Goal: Check status: Check status

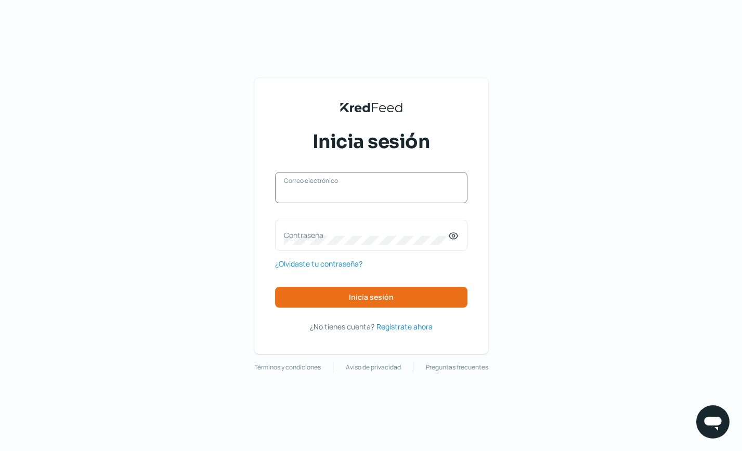
click at [362, 193] on input "Correo electrónico" at bounding box center [371, 192] width 175 height 9
type input "tesoreria@kyindustrias.com"
click at [456, 232] on icon at bounding box center [453, 236] width 10 height 10
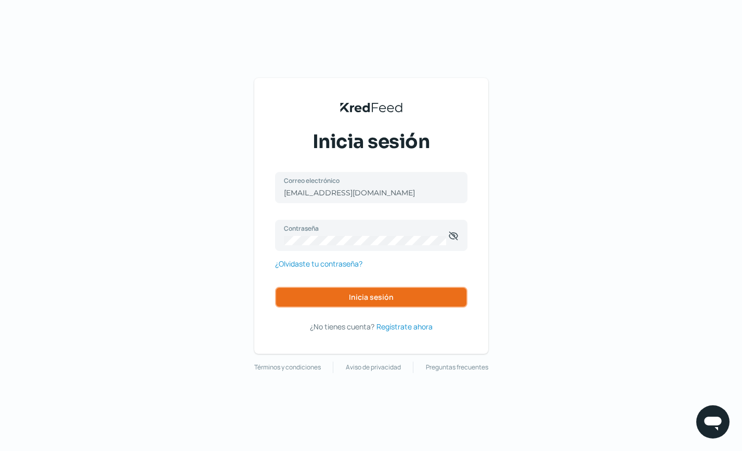
click at [368, 301] on span "Inicia sesión" at bounding box center [371, 297] width 45 height 7
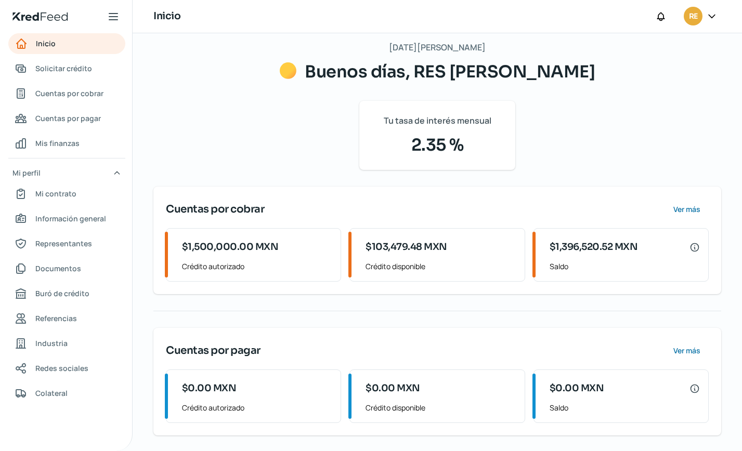
scroll to position [58, 0]
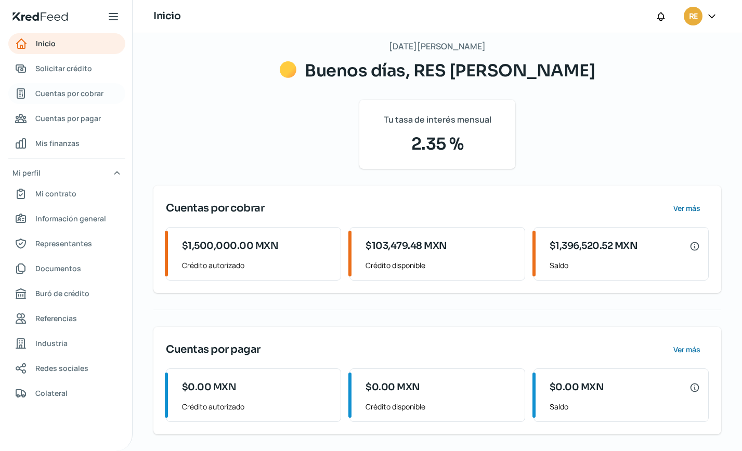
click at [64, 95] on span "Cuentas por cobrar" at bounding box center [69, 93] width 68 height 13
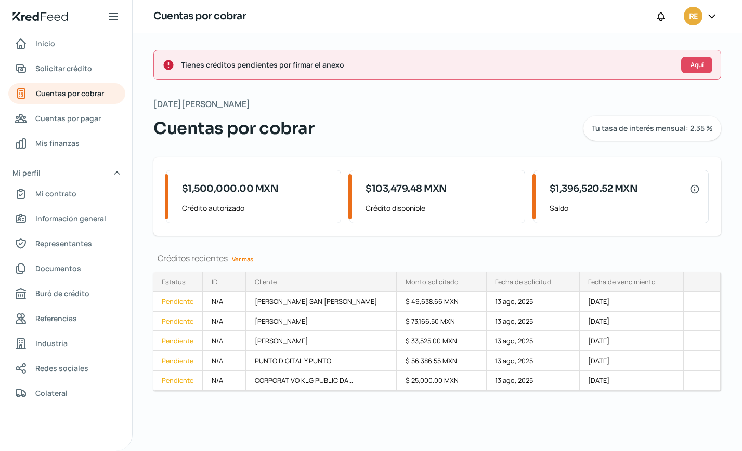
click at [249, 259] on link "Ver más" at bounding box center [243, 259] width 30 height 16
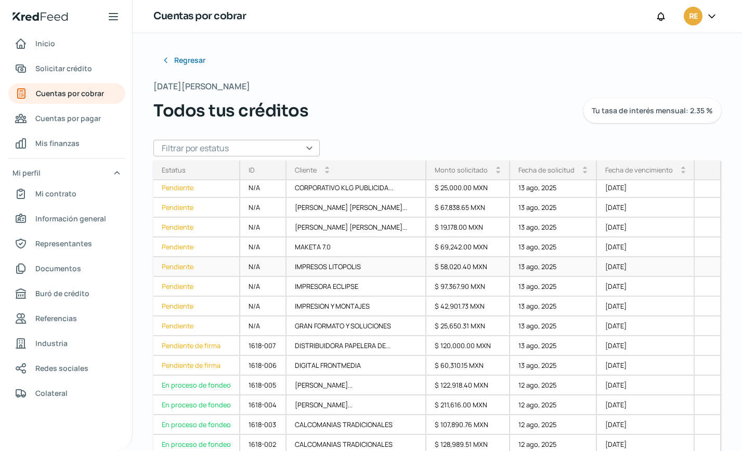
scroll to position [95, 0]
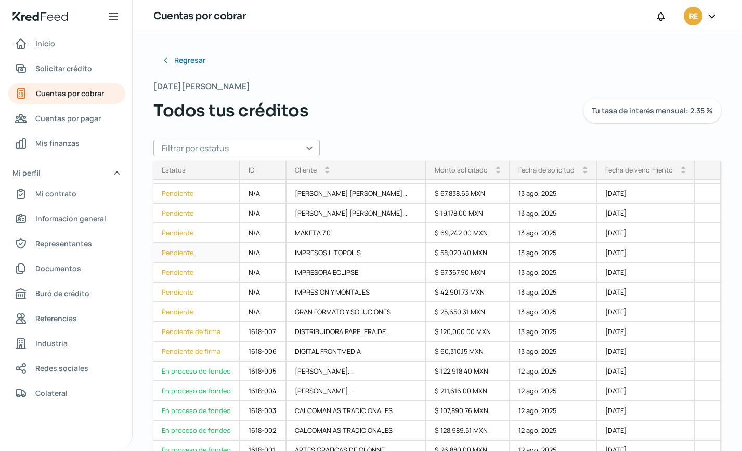
drag, startPoint x: 678, startPoint y: 250, endPoint x: 664, endPoint y: 255, distance: 15.0
click at [678, 250] on div "11 nov, 2025" at bounding box center [646, 253] width 98 height 20
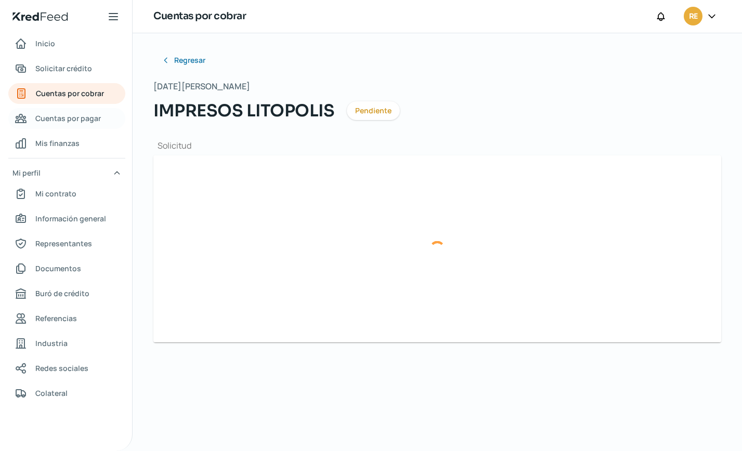
type input "COK1_XM_CFDI_FacturaNormal_100042371_CDMXKIN9008151K7.xml"
type input "COK1_XM_CFDI_FacturaNormal_100042371_CDMX.pdf"
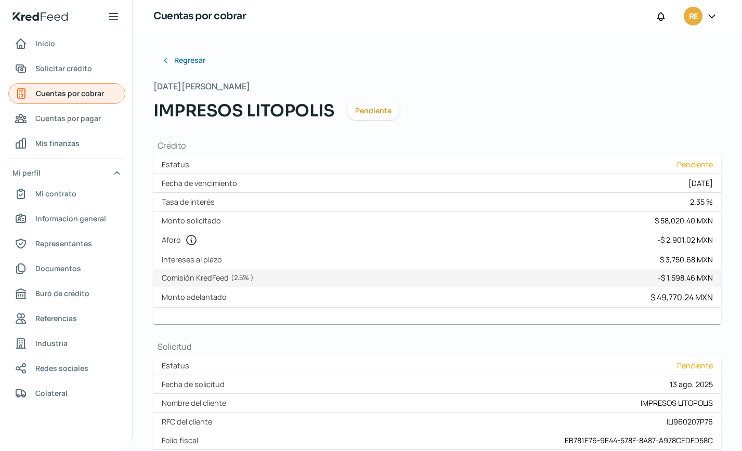
click at [63, 95] on span "Cuentas por cobrar" at bounding box center [70, 93] width 68 height 13
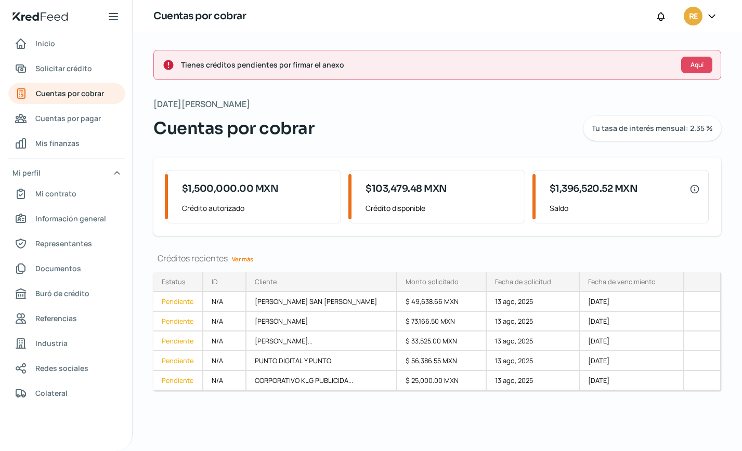
click at [247, 259] on link "Ver más" at bounding box center [243, 259] width 30 height 16
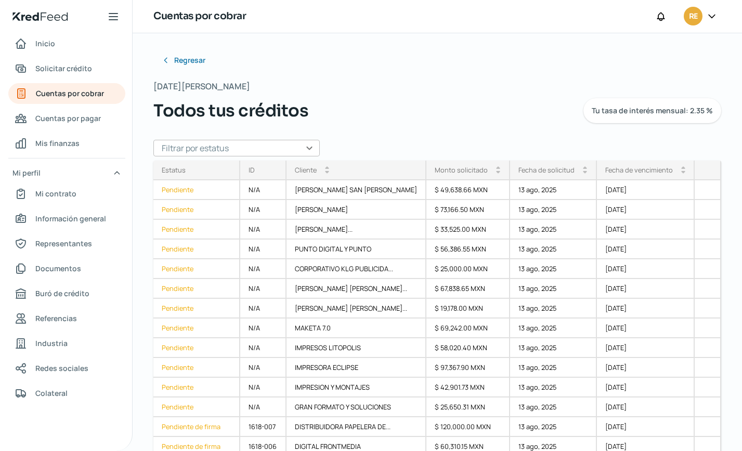
click at [641, 49] on div "Regresar Miércoles, 13 de agosto 2025 Todos tus créditos Tu tasa de interés men…" at bounding box center [438, 242] width 610 height 418
click at [70, 67] on span "Solicitar crédito" at bounding box center [63, 68] width 57 height 13
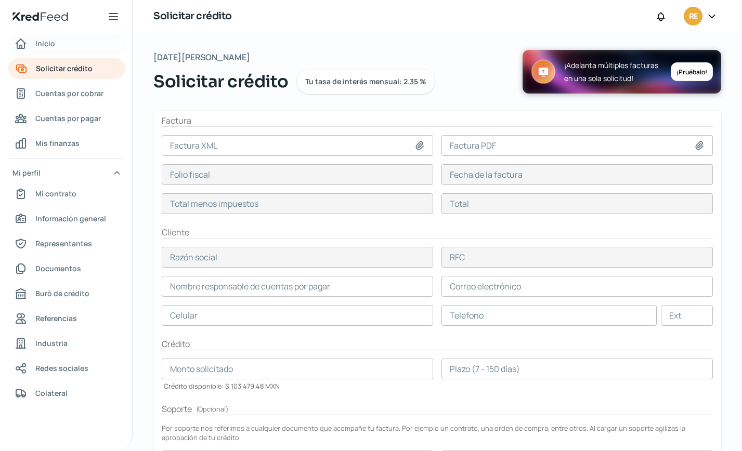
click at [54, 45] on span "Inicio" at bounding box center [45, 43] width 20 height 13
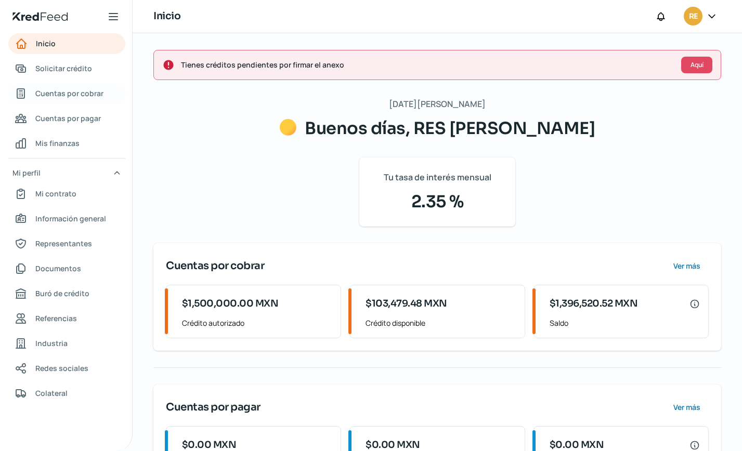
click at [56, 95] on span "Cuentas por cobrar" at bounding box center [69, 93] width 68 height 13
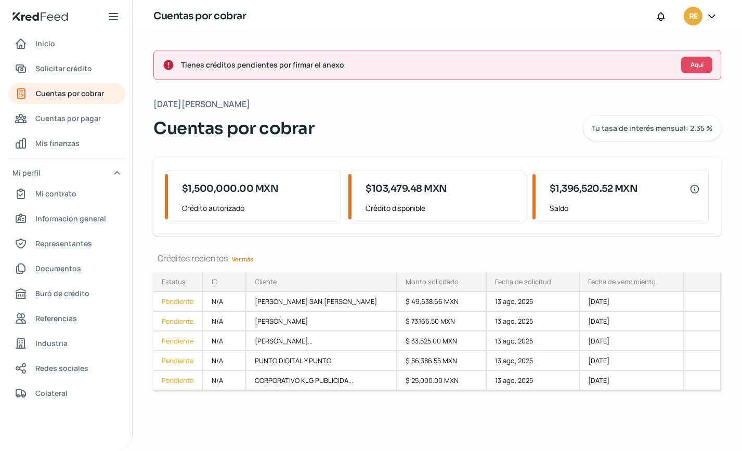
click at [248, 258] on link "Ver más" at bounding box center [243, 259] width 30 height 16
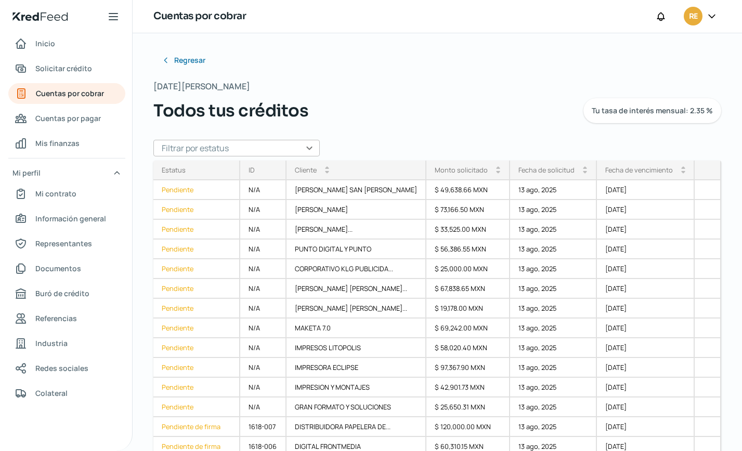
click at [494, 73] on div "Regresar Miércoles, 13 de agosto 2025 Todos tus créditos Tu tasa de interés men…" at bounding box center [437, 210] width 568 height 321
click at [61, 120] on span "Cuentas por pagar" at bounding box center [68, 118] width 66 height 13
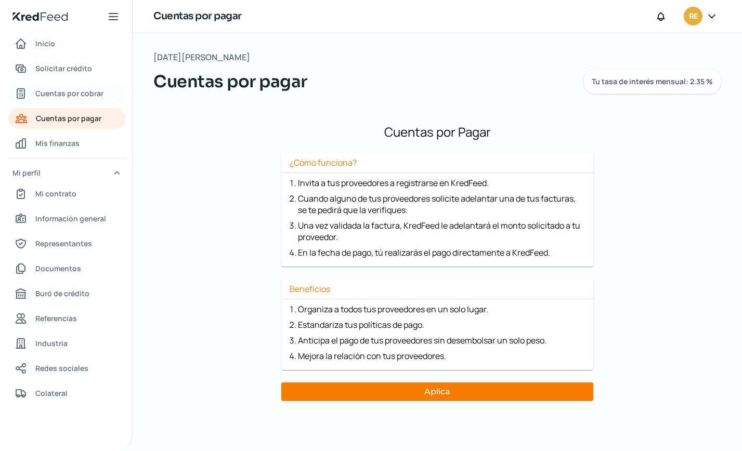
click at [70, 95] on span "Cuentas por cobrar" at bounding box center [69, 93] width 68 height 13
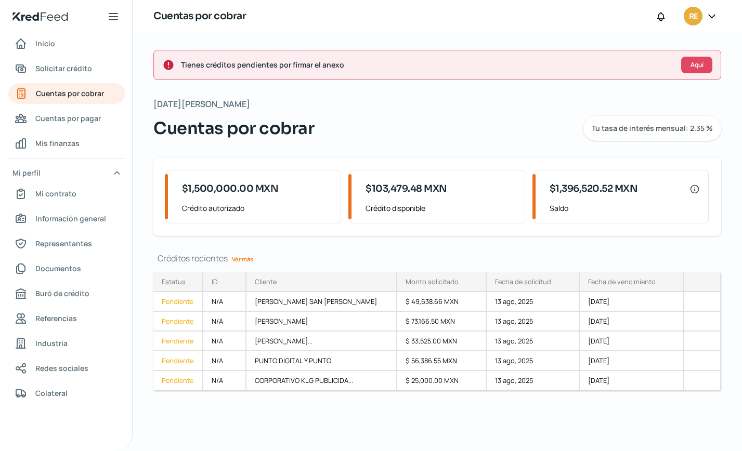
click at [240, 260] on link "Ver más" at bounding box center [243, 259] width 30 height 16
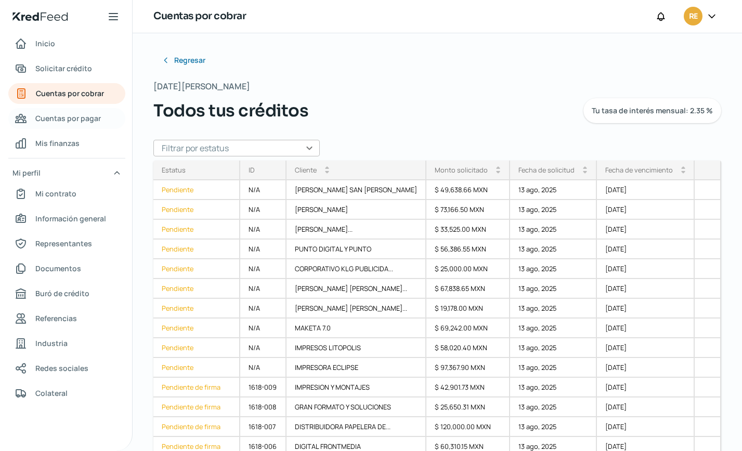
click at [62, 116] on span "Cuentas por pagar" at bounding box center [68, 118] width 66 height 13
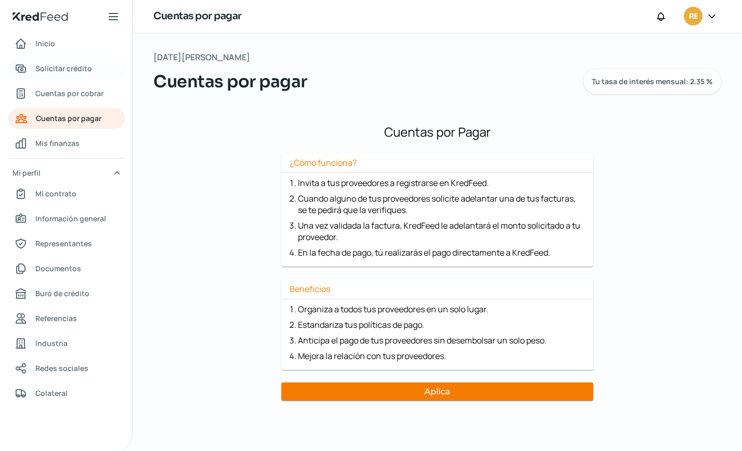
click at [67, 69] on span "Solicitar crédito" at bounding box center [63, 68] width 57 height 13
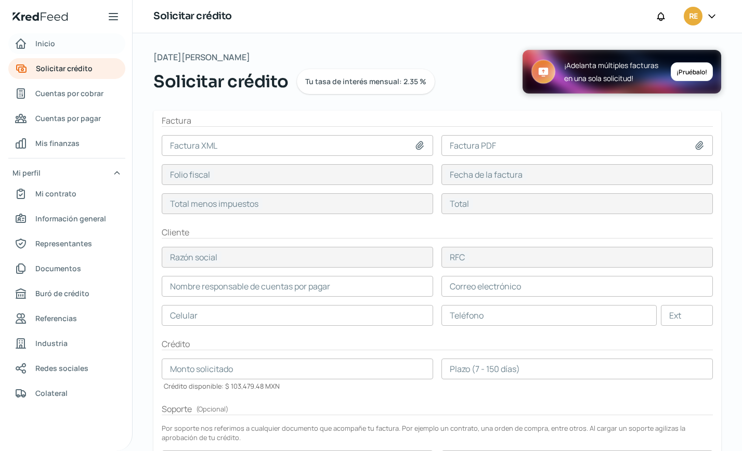
click at [38, 45] on span "Inicio" at bounding box center [45, 43] width 20 height 13
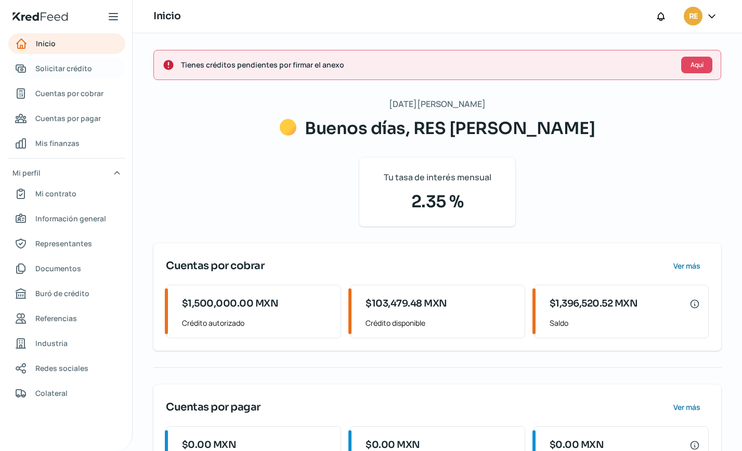
click at [63, 69] on span "Solicitar crédito" at bounding box center [63, 68] width 57 height 13
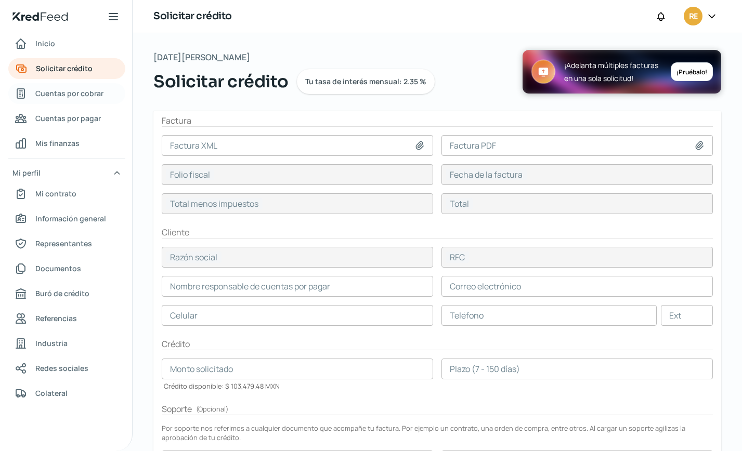
click at [60, 96] on span "Cuentas por cobrar" at bounding box center [69, 93] width 68 height 13
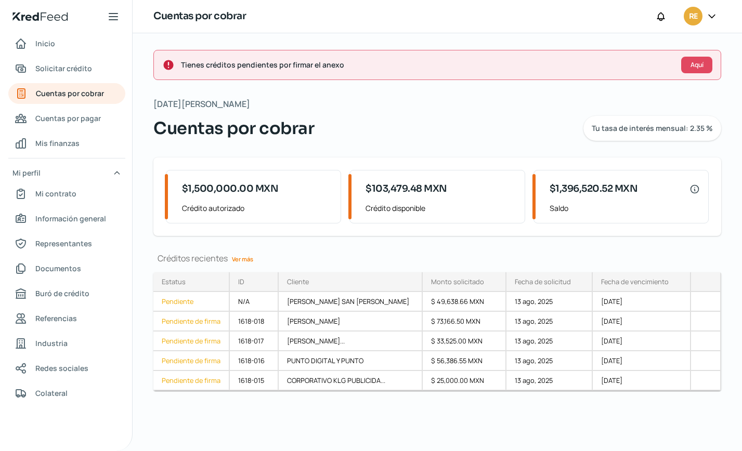
click at [244, 261] on link "Ver más" at bounding box center [243, 259] width 30 height 16
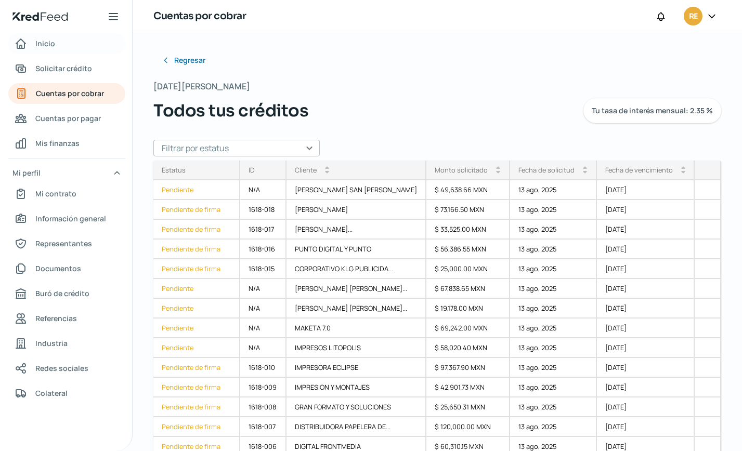
click at [47, 43] on span "Inicio" at bounding box center [45, 43] width 20 height 13
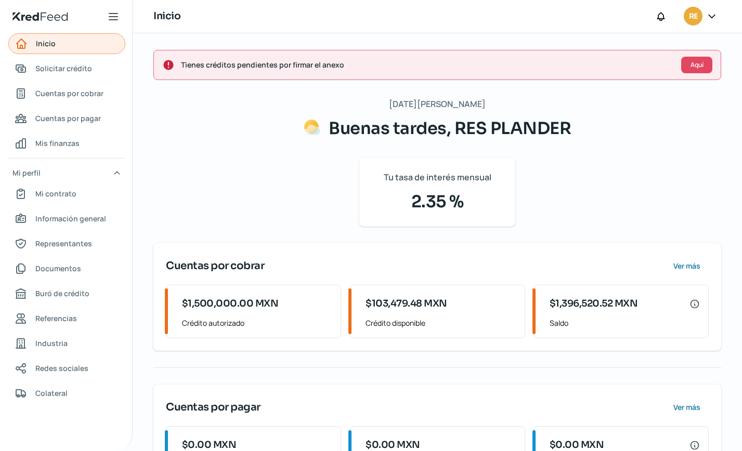
click at [42, 43] on span "Inicio" at bounding box center [46, 43] width 20 height 13
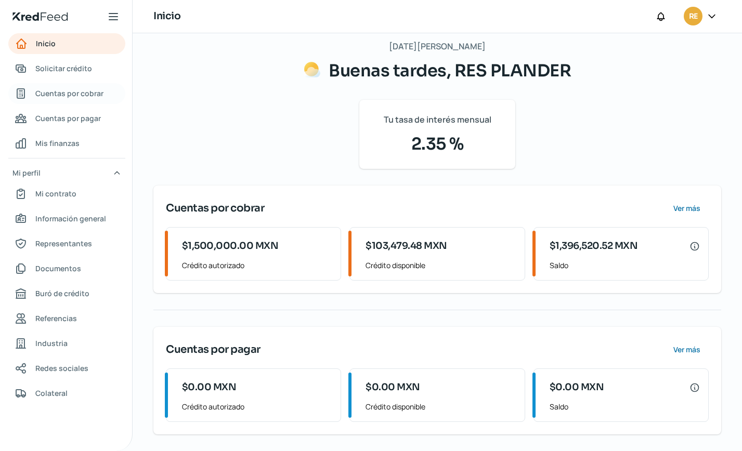
click at [61, 94] on span "Cuentas por cobrar" at bounding box center [69, 93] width 68 height 13
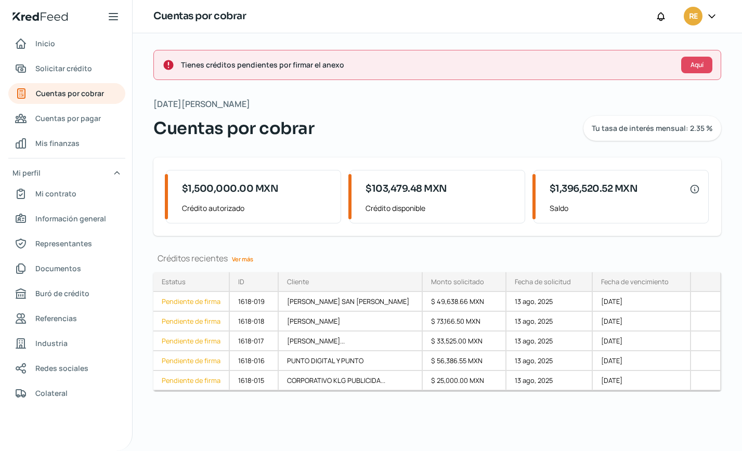
click at [245, 261] on link "Ver más" at bounding box center [243, 259] width 30 height 16
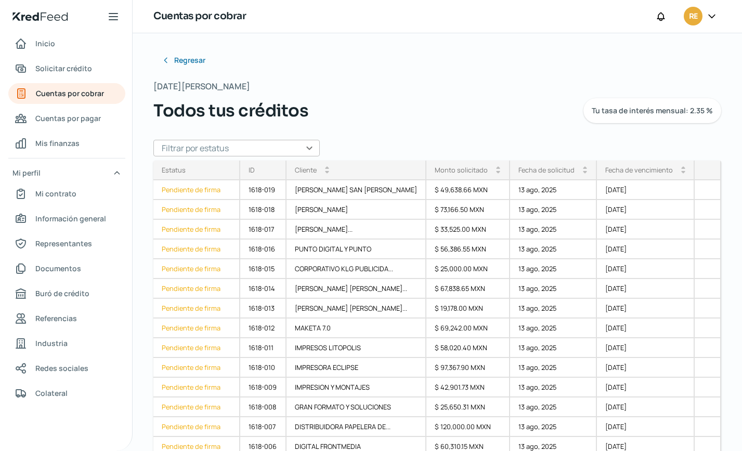
click at [395, 95] on div "Miércoles, 13 de agosto 2025 Todos tus créditos Tu tasa de interés mensual: 2.3…" at bounding box center [437, 101] width 568 height 44
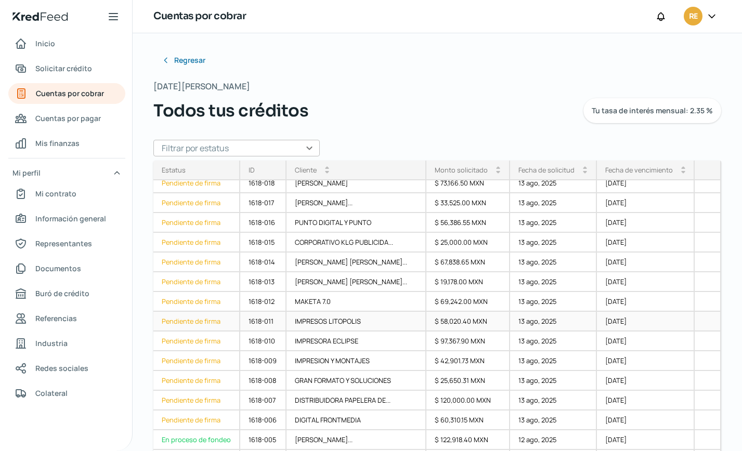
scroll to position [52, 0]
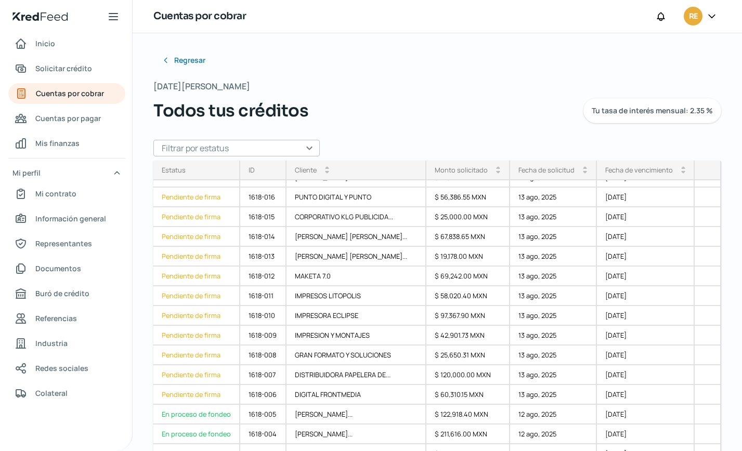
click at [390, 136] on div "Regresar Miércoles, 13 de agosto 2025 Todos tus créditos Tu tasa de interés men…" at bounding box center [437, 210] width 568 height 321
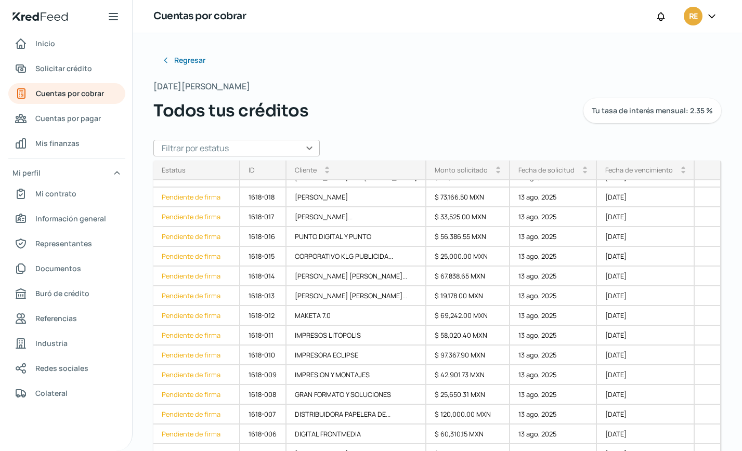
scroll to position [0, 0]
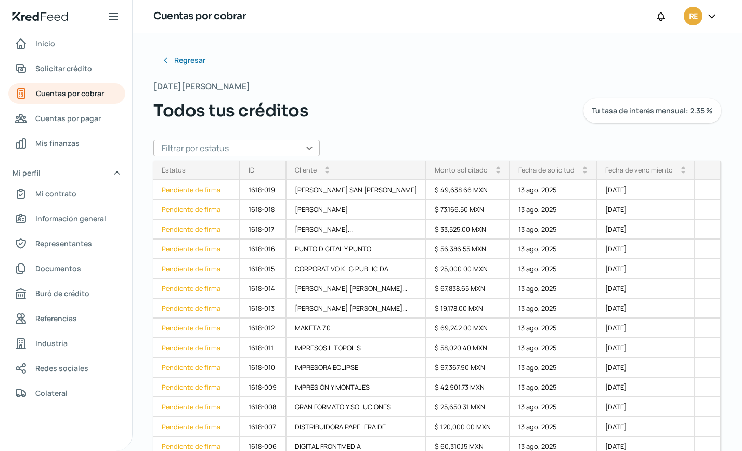
click at [368, 118] on div "Todos tus créditos Tu tasa de interés mensual: 2.35 %" at bounding box center [437, 110] width 568 height 25
click at [77, 69] on span "Solicitar crédito" at bounding box center [63, 68] width 57 height 13
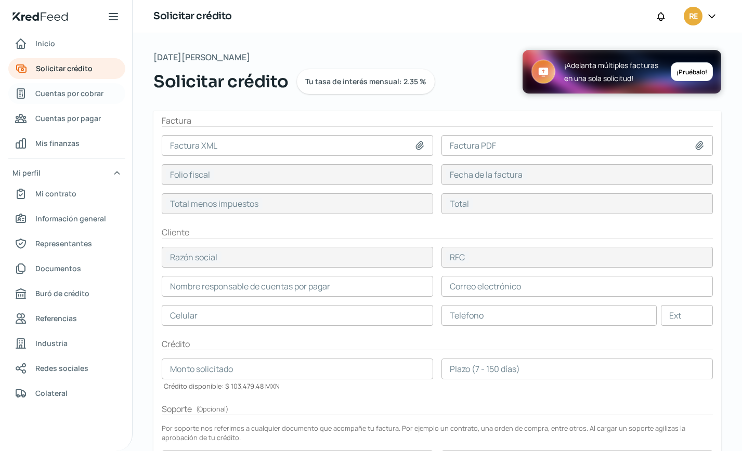
click at [69, 92] on span "Cuentas por cobrar" at bounding box center [69, 93] width 68 height 13
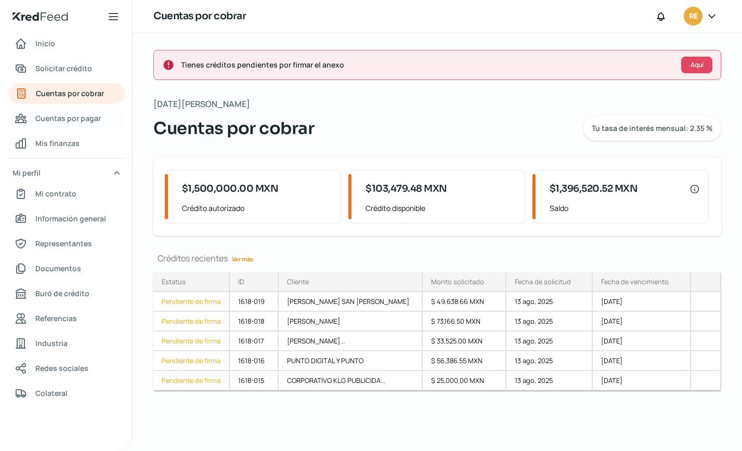
click at [54, 116] on span "Cuentas por pagar" at bounding box center [68, 118] width 66 height 13
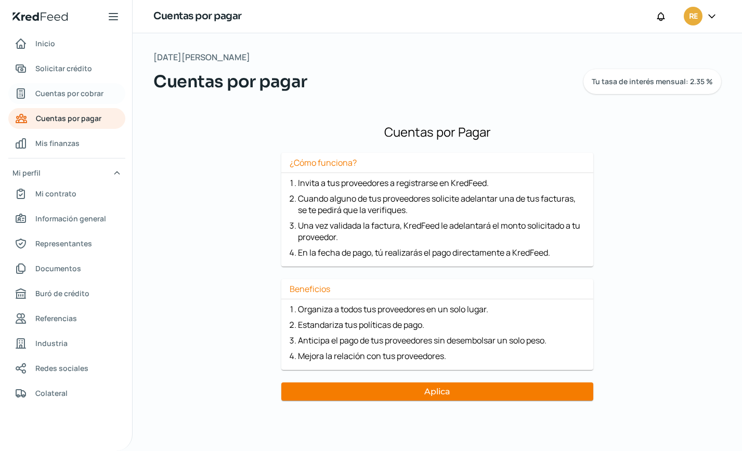
click at [50, 95] on span "Cuentas por cobrar" at bounding box center [69, 93] width 68 height 13
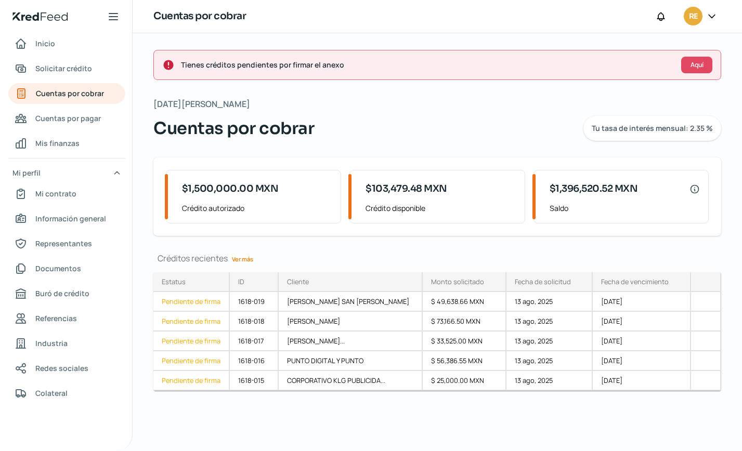
click at [241, 257] on link "Ver más" at bounding box center [243, 259] width 30 height 16
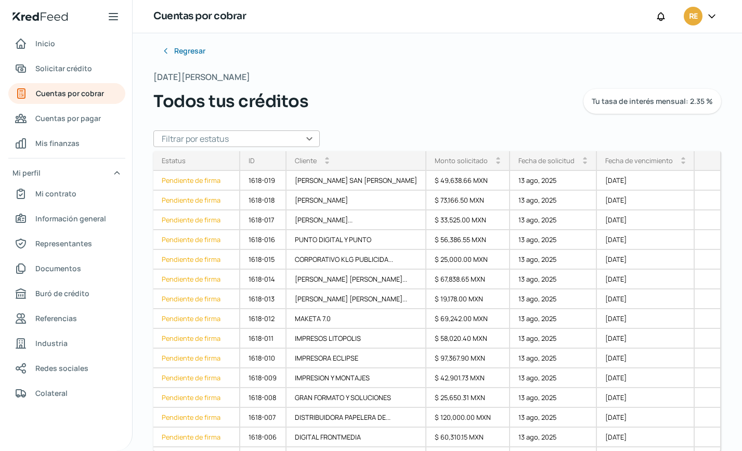
click at [457, 99] on div "Todos tus créditos Tu tasa de interés mensual: 2.35 %" at bounding box center [437, 101] width 568 height 25
click at [67, 121] on span "Cuentas por pagar" at bounding box center [68, 118] width 66 height 13
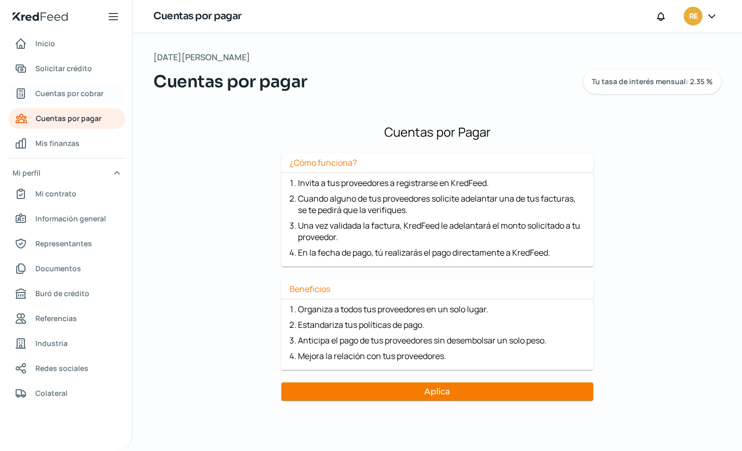
click at [63, 95] on span "Cuentas por cobrar" at bounding box center [69, 93] width 68 height 13
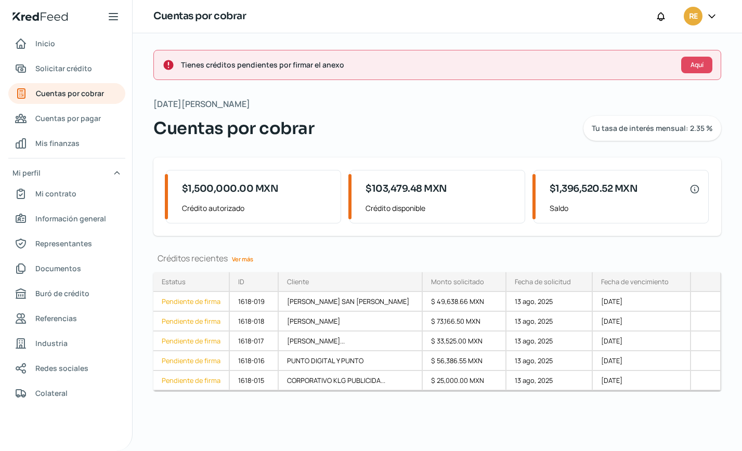
click at [241, 258] on link "Ver más" at bounding box center [243, 259] width 30 height 16
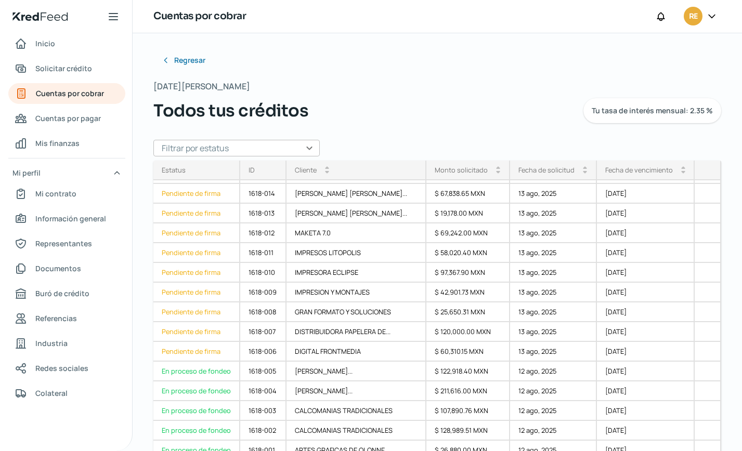
click at [135, 38] on div "Regresar Miércoles, 13 de agosto 2025 Todos tus créditos Tu tasa de interés men…" at bounding box center [438, 242] width 610 height 418
click at [61, 114] on span "Cuentas por pagar" at bounding box center [68, 118] width 66 height 13
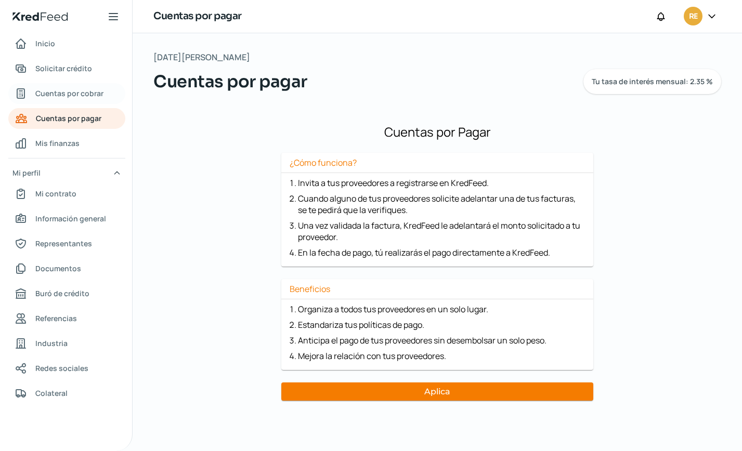
click at [62, 96] on span "Cuentas por cobrar" at bounding box center [69, 93] width 68 height 13
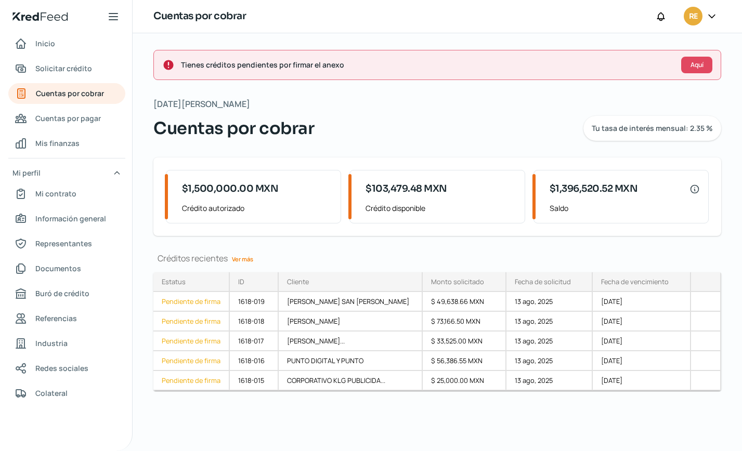
click at [244, 260] on link "Ver más" at bounding box center [243, 259] width 30 height 16
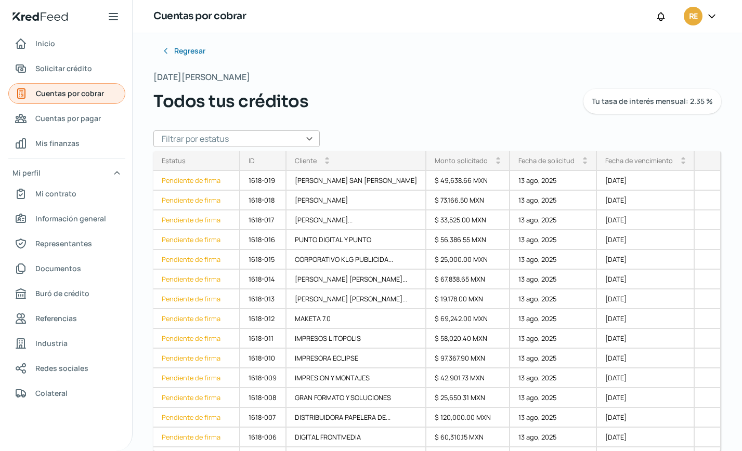
click at [64, 96] on span "Cuentas por cobrar" at bounding box center [70, 93] width 68 height 13
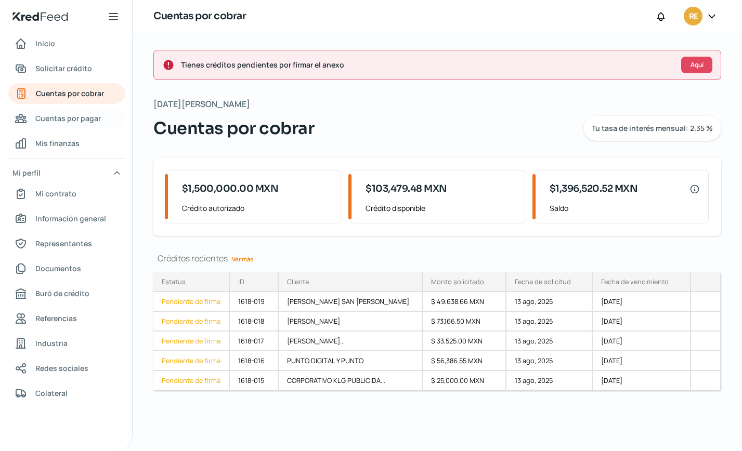
click at [73, 119] on span "Cuentas por pagar" at bounding box center [68, 118] width 66 height 13
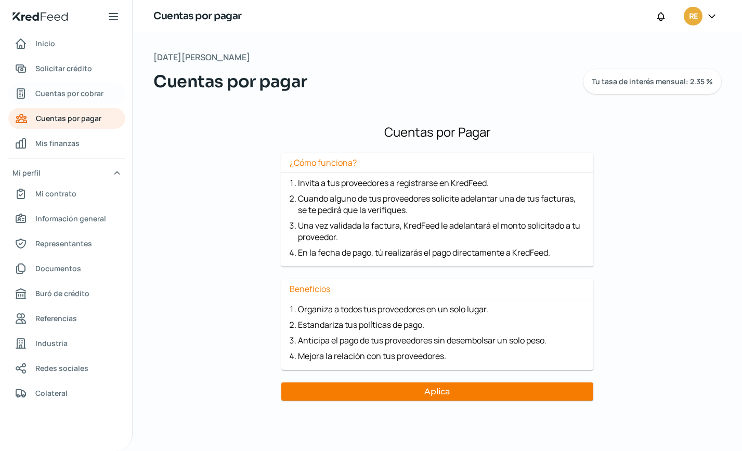
click at [75, 97] on span "Cuentas por cobrar" at bounding box center [69, 93] width 68 height 13
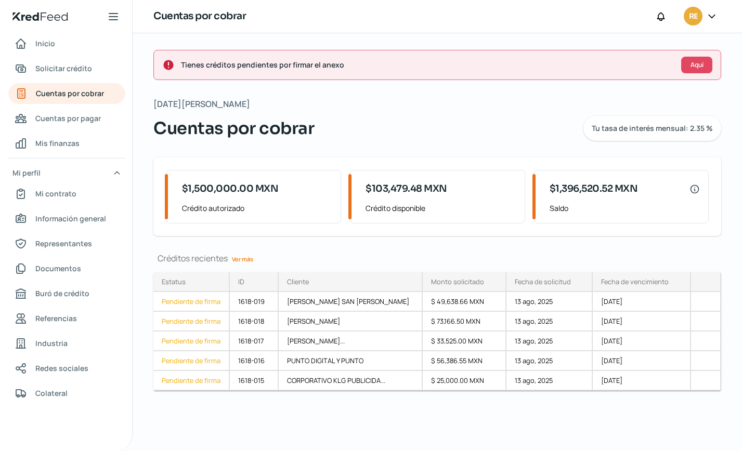
click at [254, 257] on link "Ver más" at bounding box center [243, 259] width 30 height 16
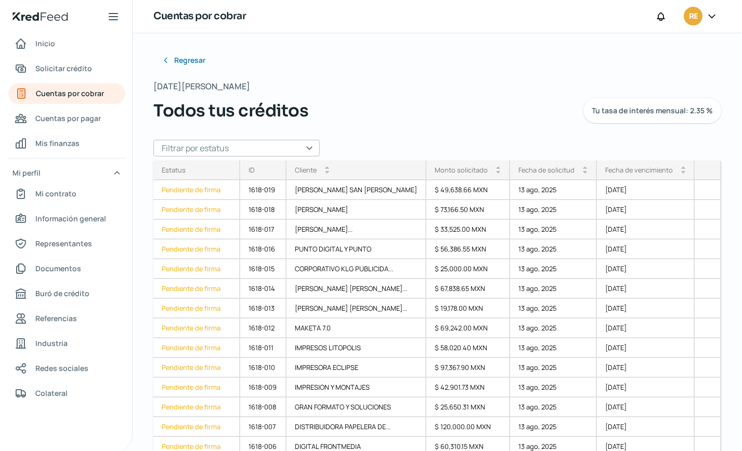
click at [711, 15] on icon at bounding box center [712, 16] width 10 height 10
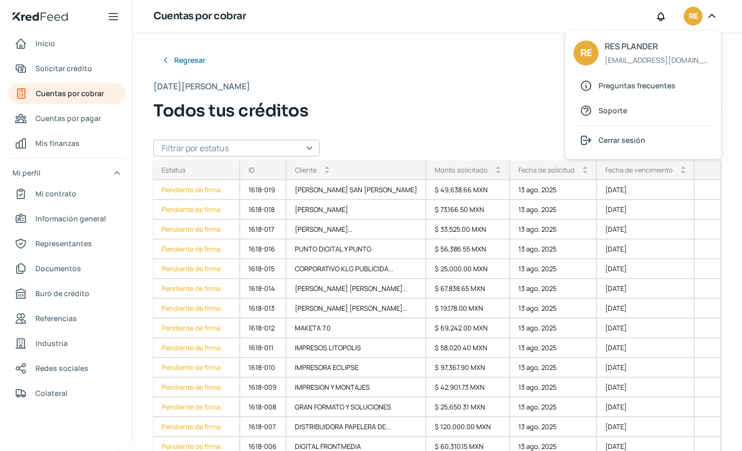
click at [630, 145] on span "Cerrar sesión" at bounding box center [622, 140] width 47 height 13
